Goal: Task Accomplishment & Management: Use online tool/utility

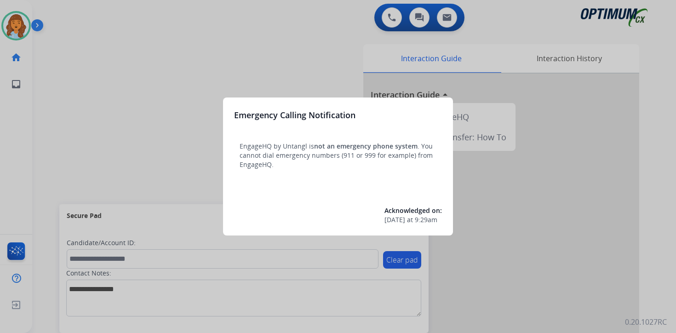
click at [50, 78] on div at bounding box center [338, 166] width 676 height 333
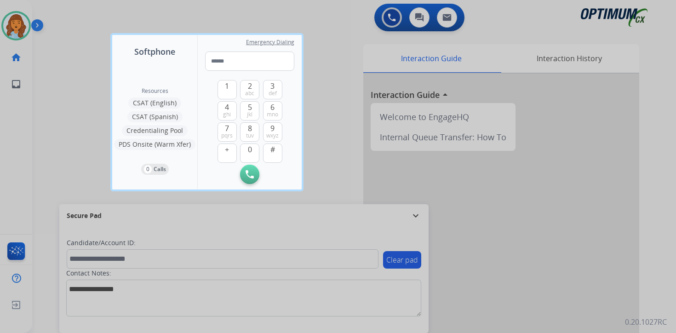
click at [55, 80] on div at bounding box center [338, 166] width 676 height 333
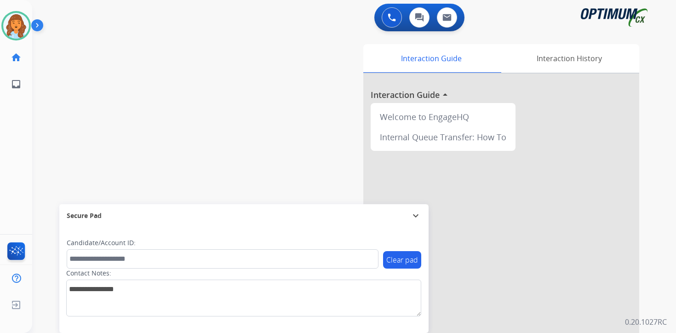
click at [37, 22] on img at bounding box center [39, 26] width 16 height 17
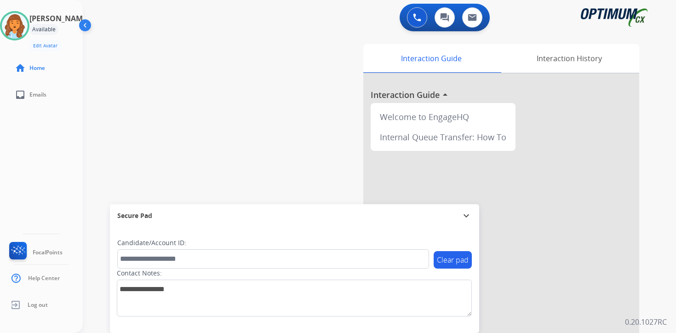
click at [646, 262] on div "Interaction Guide Interaction History Interaction Guide arrow_drop_up Welcome t…" at bounding box center [486, 228] width 333 height 376
click at [290, 325] on div "Clear pad Candidate/Account ID: Contact Notes:" at bounding box center [294, 280] width 369 height 106
click at [204, 321] on div "Clear pad Candidate/Account ID: Contact Notes:" at bounding box center [294, 280] width 369 height 106
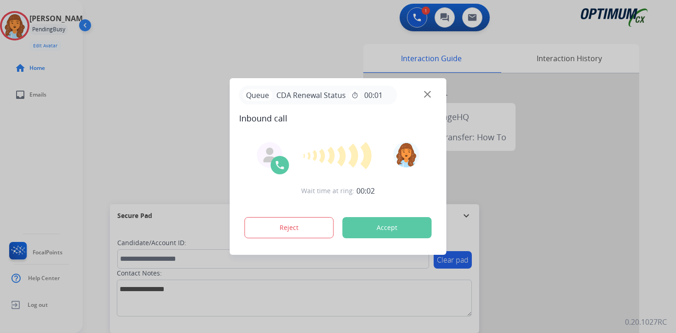
click at [652, 298] on div at bounding box center [338, 166] width 676 height 333
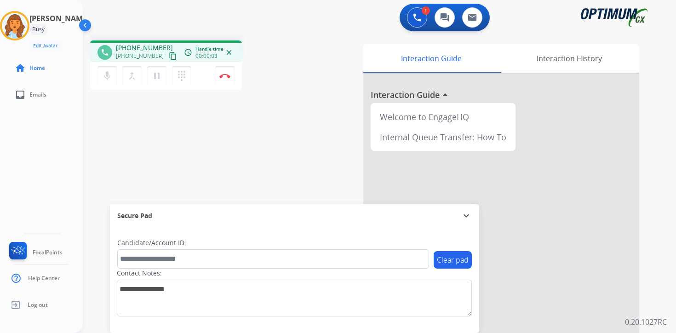
click at [169, 58] on mat-icon "content_copy" at bounding box center [173, 56] width 8 height 8
click at [661, 219] on div "1 Voice Interactions 0 Chat Interactions 0 Email Interactions phone [PHONE_NUMB…" at bounding box center [379, 166] width 593 height 333
click at [220, 79] on button "Disconnect" at bounding box center [224, 75] width 19 height 19
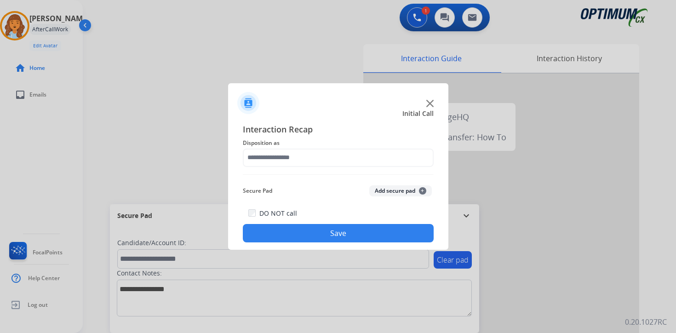
click at [418, 187] on button "Add secure pad +" at bounding box center [400, 190] width 63 height 11
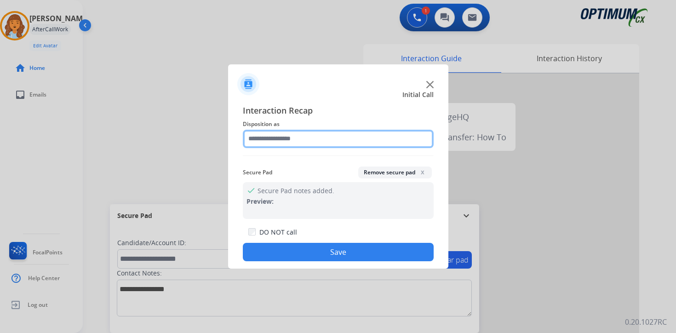
click at [320, 140] on input "text" at bounding box center [338, 139] width 191 height 18
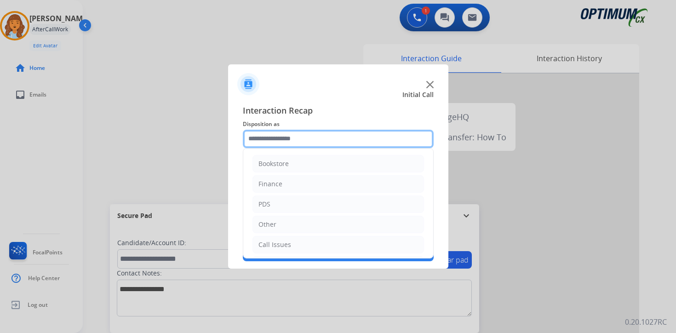
scroll to position [63, 0]
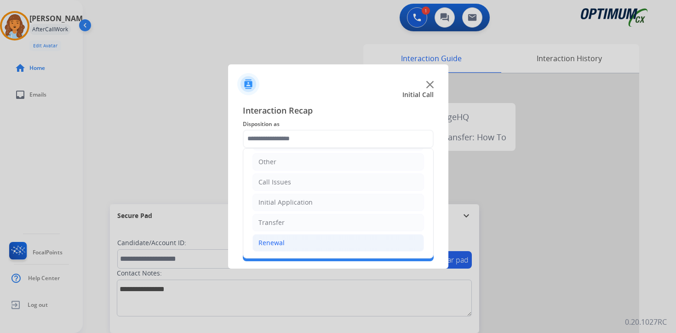
click at [307, 241] on li "Renewal" at bounding box center [337, 242] width 171 height 17
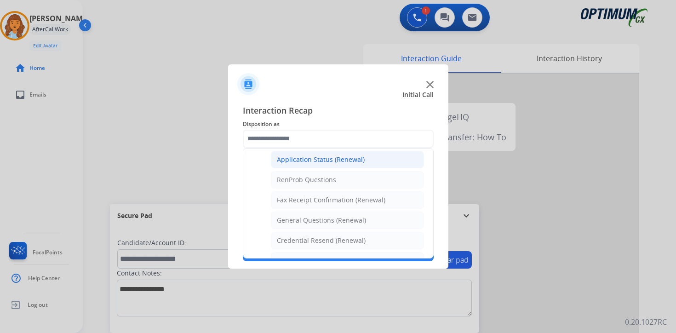
click at [320, 160] on div "Application Status (Renewal)" at bounding box center [321, 159] width 88 height 9
type input "**********"
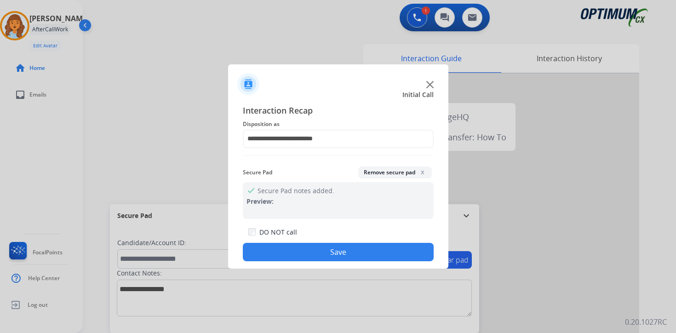
click at [334, 250] on button "Save" at bounding box center [338, 252] width 191 height 18
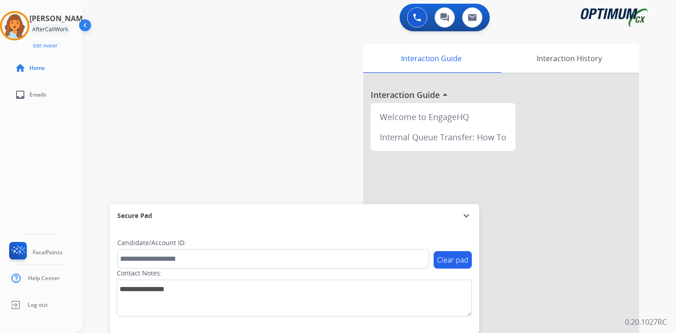
click at [648, 275] on div "Interaction Guide Interaction History Interaction Guide arrow_drop_up Welcome t…" at bounding box center [486, 228] width 333 height 376
click at [16, 23] on img at bounding box center [15, 26] width 26 height 26
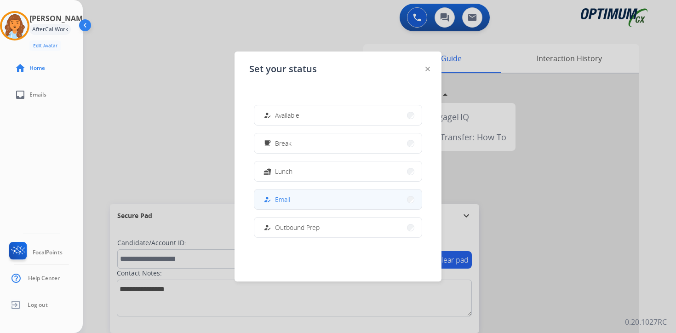
click at [308, 194] on button "how_to_reg Email" at bounding box center [337, 199] width 167 height 20
